Goal: Task Accomplishment & Management: Manage account settings

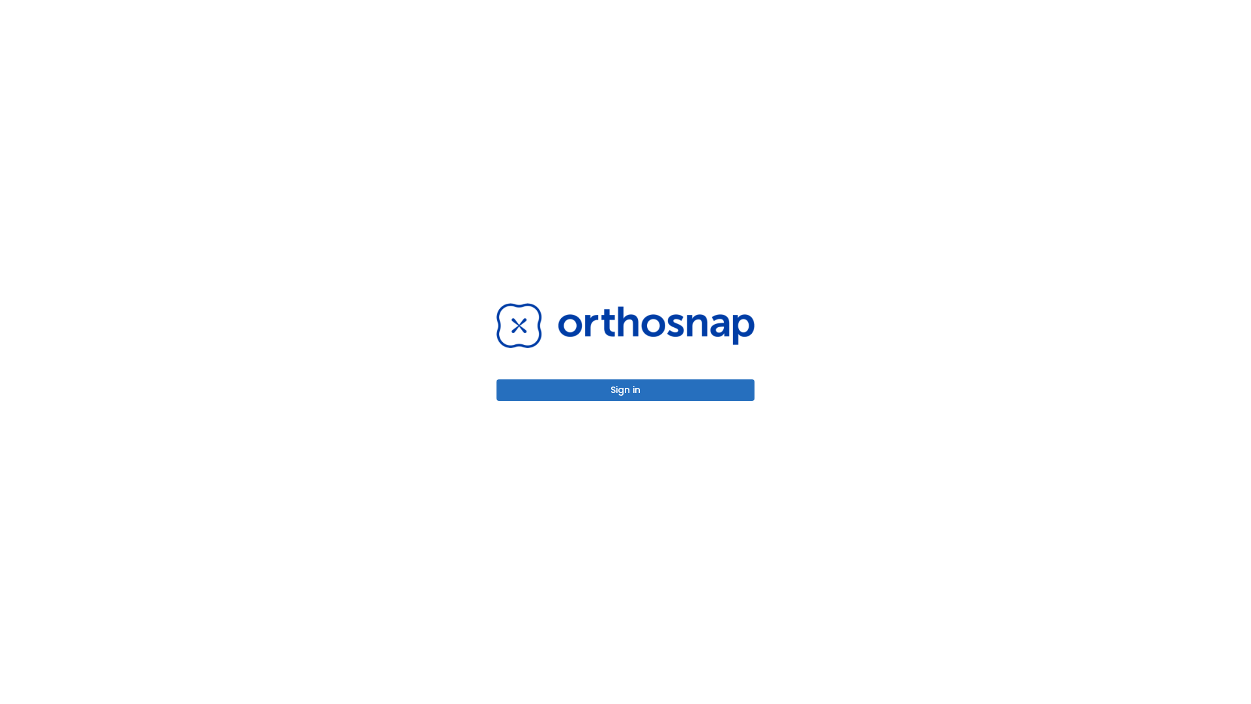
click at [626, 390] on button "Sign in" at bounding box center [626, 390] width 258 height 22
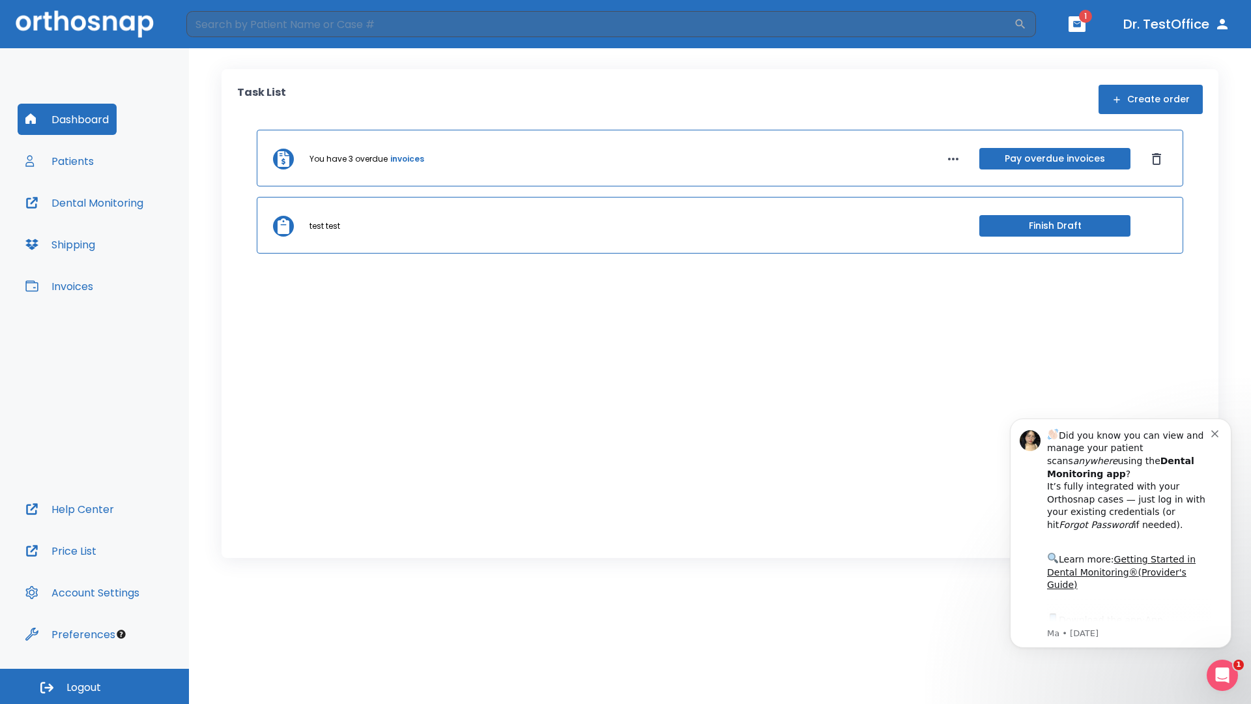
click at [95, 686] on span "Logout" at bounding box center [83, 687] width 35 height 14
